Goal: Find specific page/section: Find specific page/section

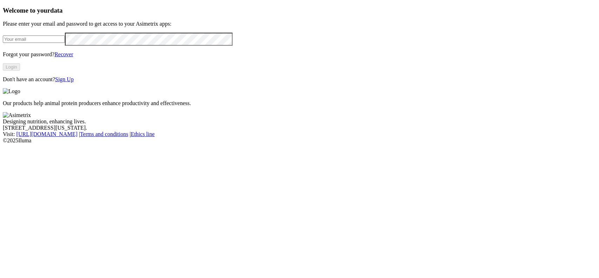
type input "[EMAIL_ADDRESS][DOMAIN_NAME]"
click at [20, 71] on button "Login" at bounding box center [11, 66] width 17 height 7
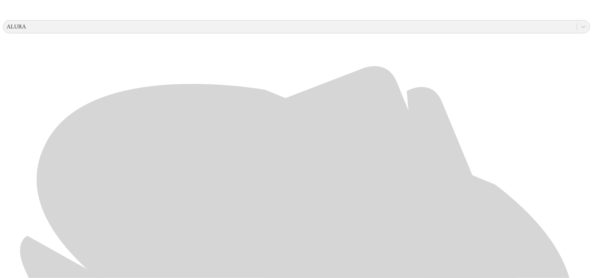
scroll to position [315, 0]
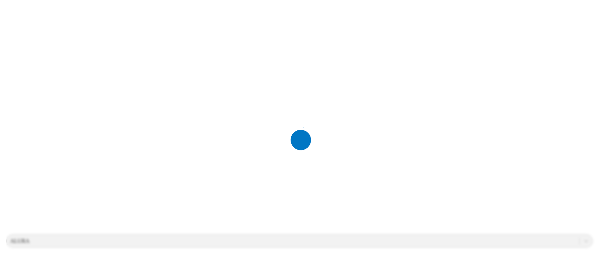
scroll to position [0, 0]
